Goal: Information Seeking & Learning: Understand process/instructions

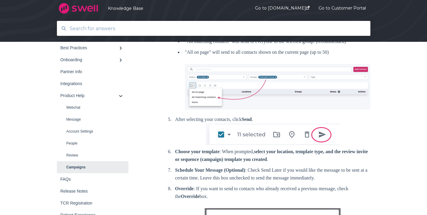
scroll to position [291, 0]
